Goal: Find specific page/section: Find specific page/section

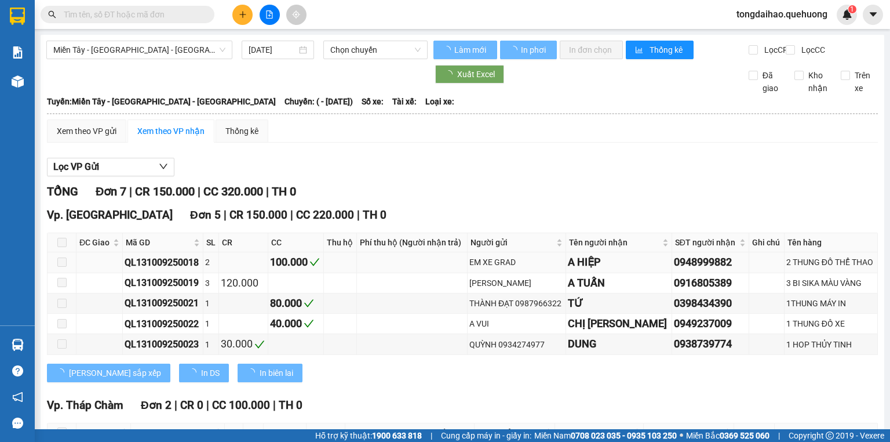
type input "[DATE]"
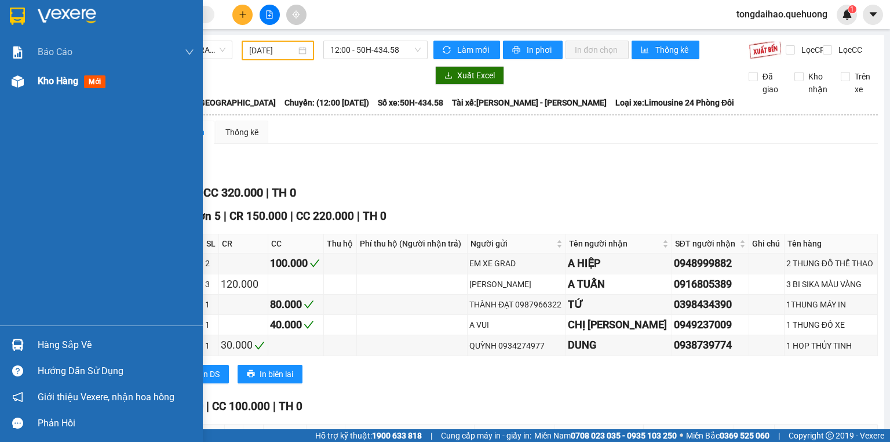
click at [80, 83] on div "Kho hàng mới" at bounding box center [74, 81] width 72 height 14
